Goal: Transaction & Acquisition: Download file/media

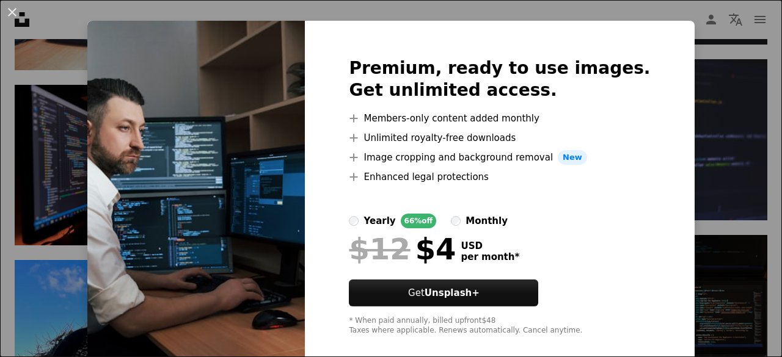
scroll to position [34, 0]
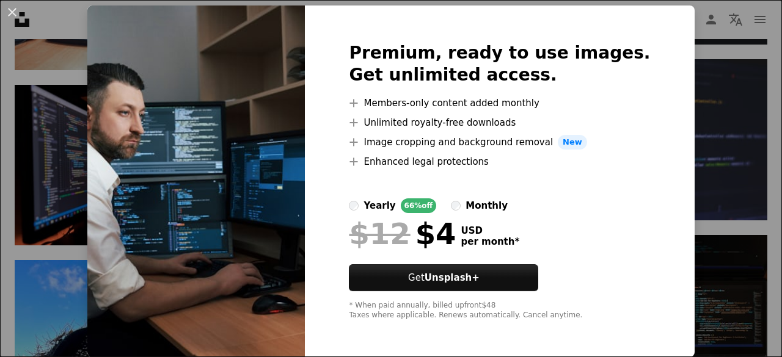
click at [206, 214] on img at bounding box center [195, 181] width 217 height 352
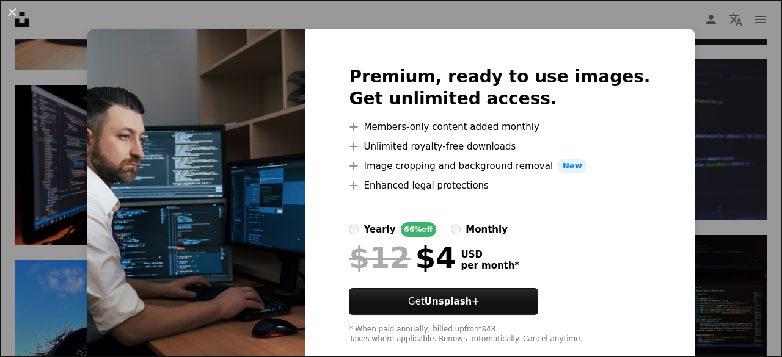
scroll to position [0, 0]
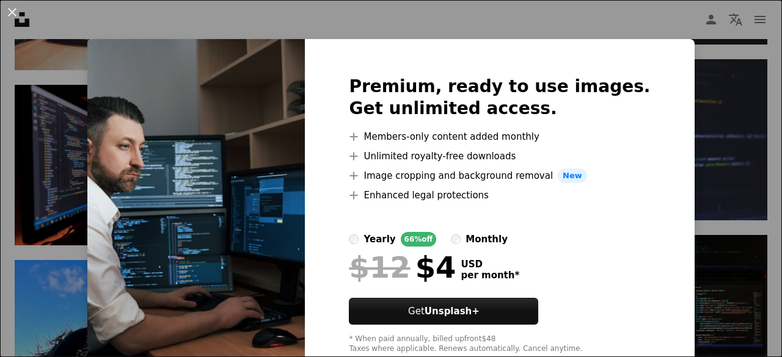
drag, startPoint x: 205, startPoint y: 148, endPoint x: 253, endPoint y: 96, distance: 70.4
click at [253, 96] on img at bounding box center [195, 215] width 217 height 352
click at [13, 10] on button "An X shape" at bounding box center [12, 12] width 15 height 15
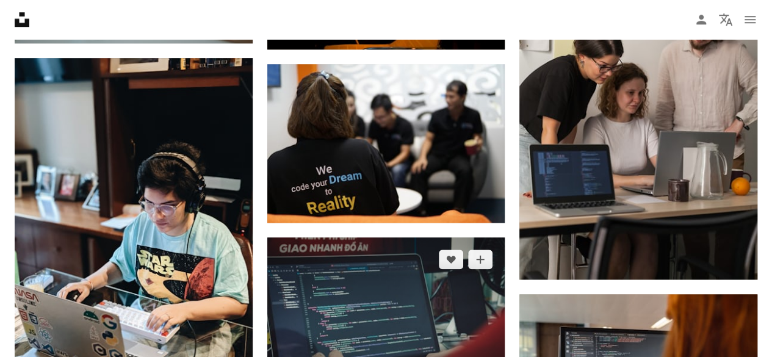
scroll to position [7632, 0]
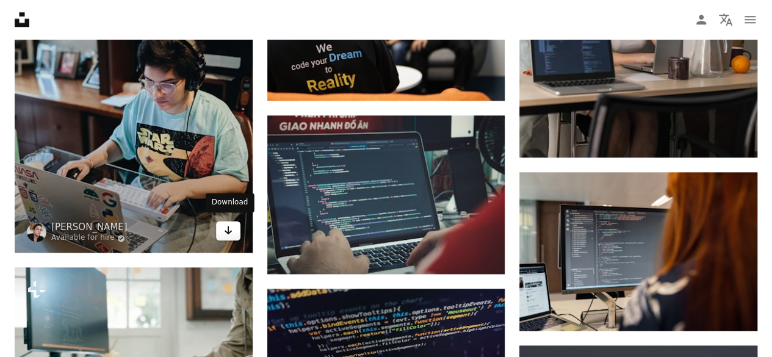
click at [225, 228] on icon "Arrow pointing down" at bounding box center [228, 230] width 10 height 15
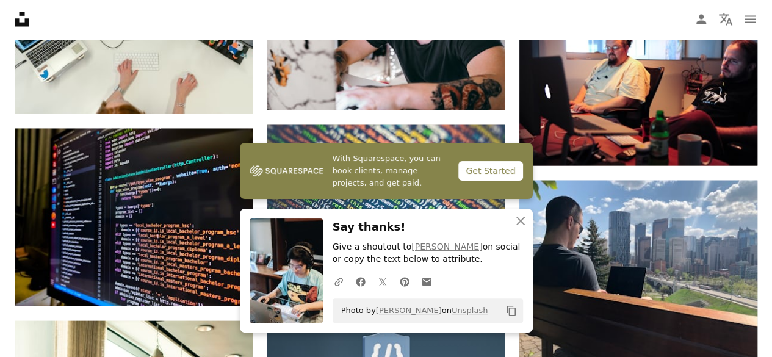
scroll to position [8120, 0]
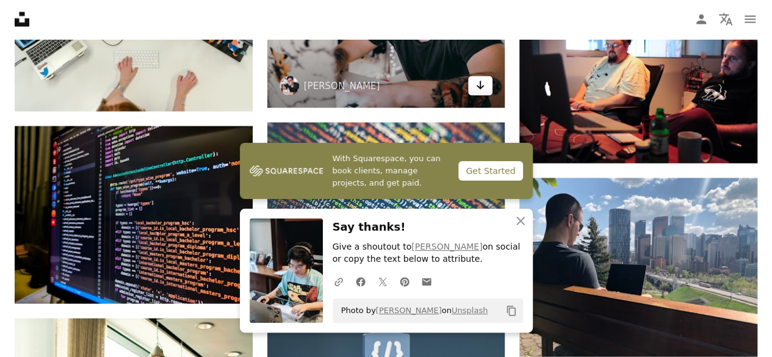
click at [486, 84] on link "Arrow pointing down" at bounding box center [480, 86] width 24 height 20
